Goal: Find specific page/section: Find specific page/section

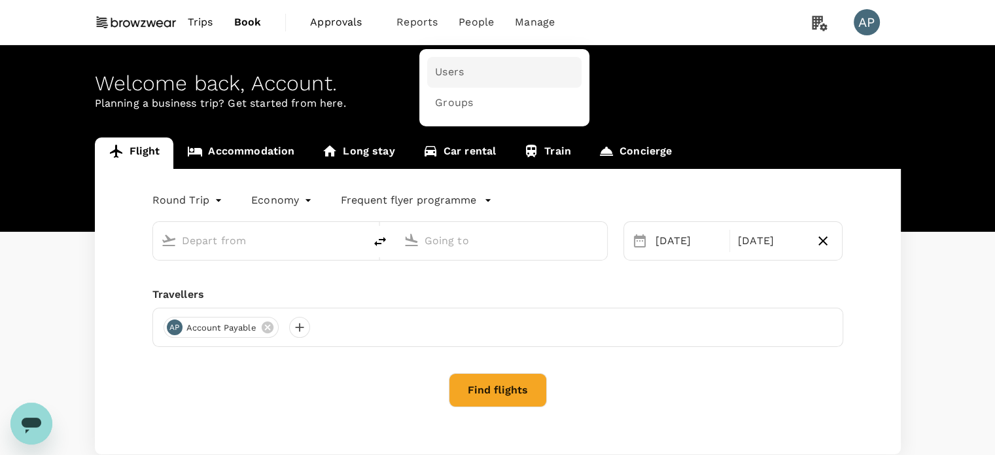
click at [457, 73] on span "Users" at bounding box center [449, 72] width 29 height 15
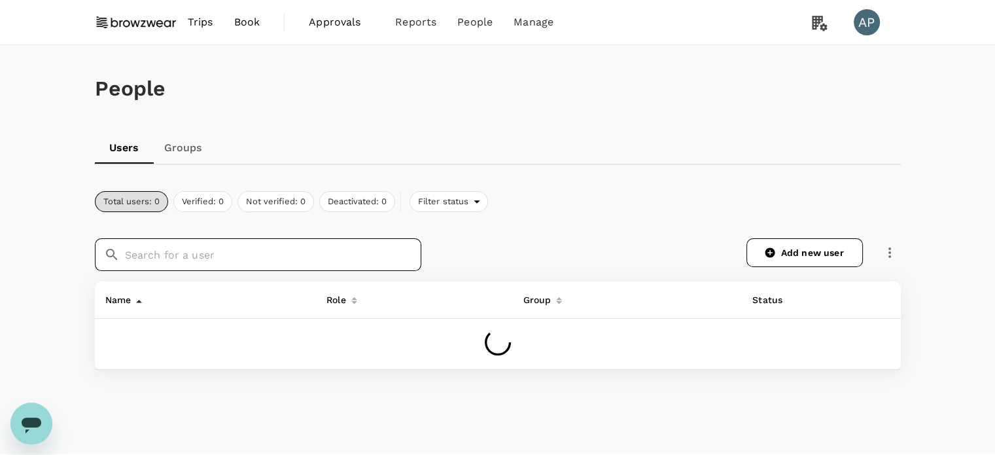
click at [313, 258] on input "text" at bounding box center [273, 254] width 296 height 33
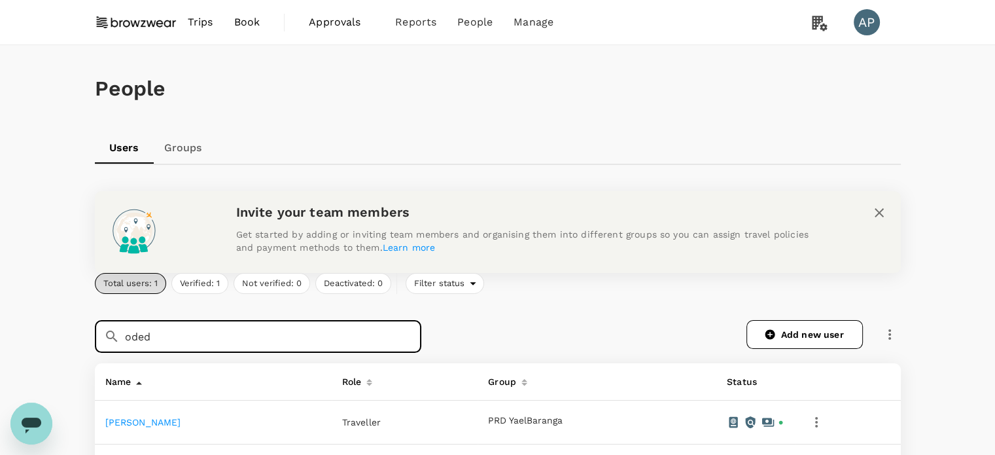
type input "oded"
click at [147, 421] on link "[PERSON_NAME]" at bounding box center [143, 422] width 76 height 10
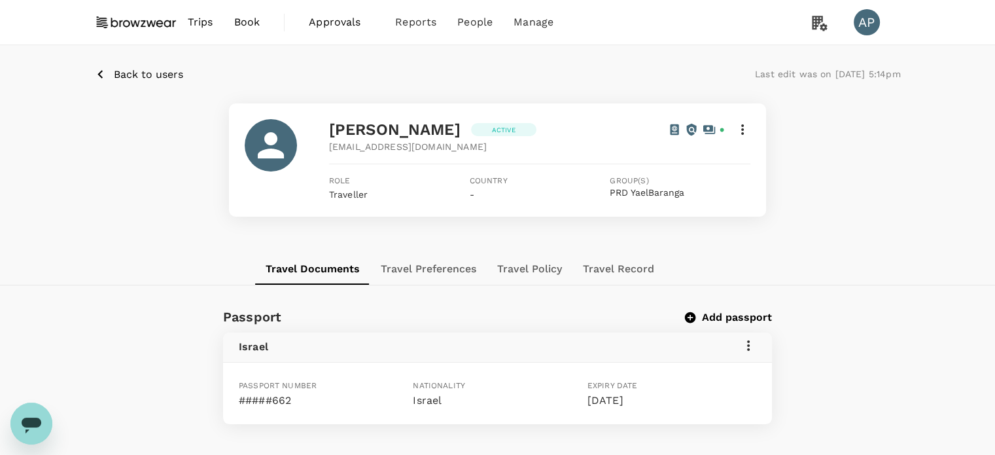
click at [99, 73] on icon "button" at bounding box center [99, 74] width 5 height 9
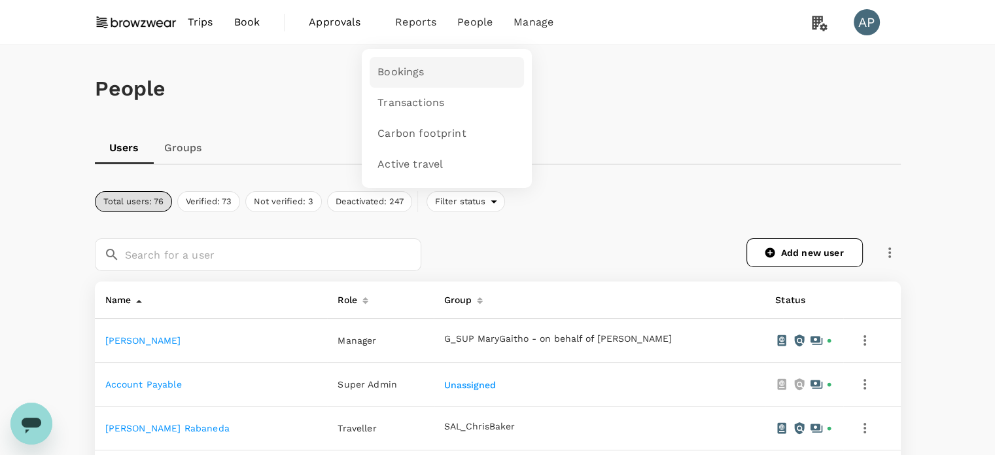
click at [415, 71] on span "Bookings" at bounding box center [400, 72] width 46 height 15
